Goal: Task Accomplishment & Management: Manage account settings

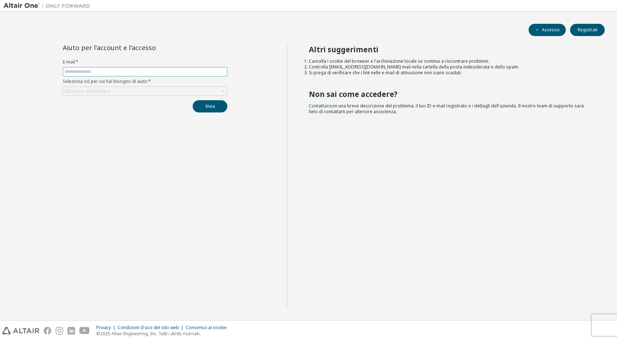
click at [98, 70] on input "text" at bounding box center [145, 72] width 161 height 6
type input "**********"
click at [106, 92] on div "Clicca per selezionare" at bounding box center [87, 91] width 45 height 6
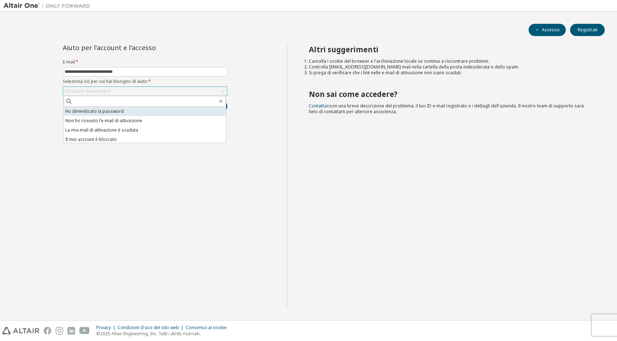
click at [122, 114] on li "Ho dimenticato la password" at bounding box center [145, 111] width 162 height 9
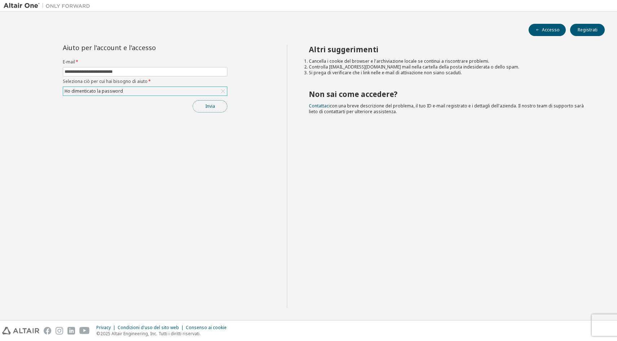
click at [219, 108] on button "Invia" at bounding box center [210, 106] width 35 height 12
click at [601, 322] on icon "button" at bounding box center [602, 321] width 4 height 4
